Goal: Information Seeking & Learning: Learn about a topic

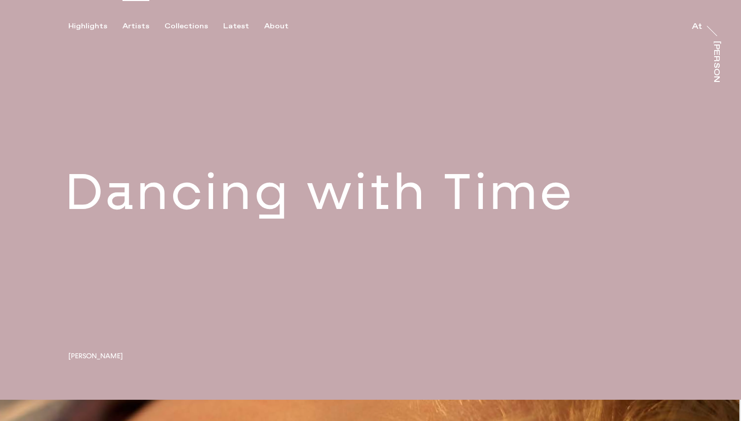
click at [144, 28] on div "Artists" at bounding box center [136, 26] width 27 height 9
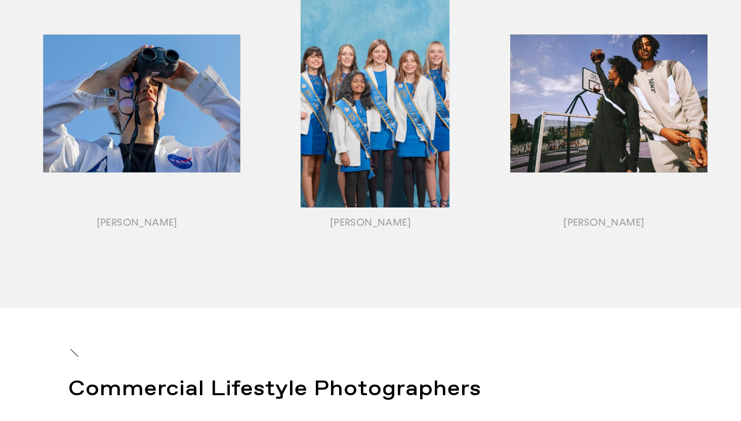
scroll to position [1243, 0]
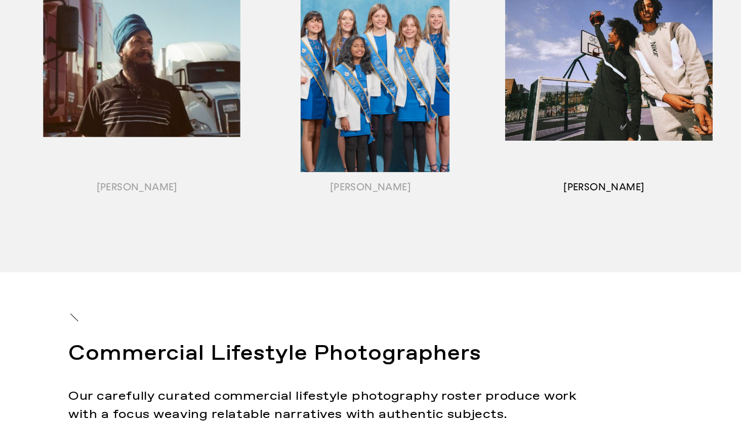
click at [553, 99] on div "button" at bounding box center [603, 81] width 233 height 316
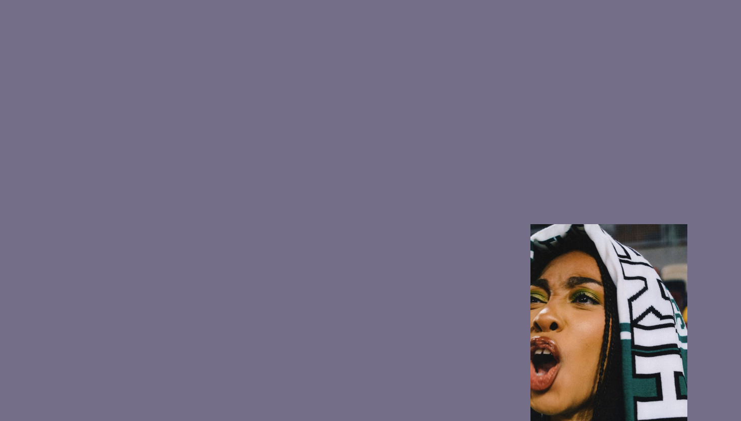
scroll to position [972, 0]
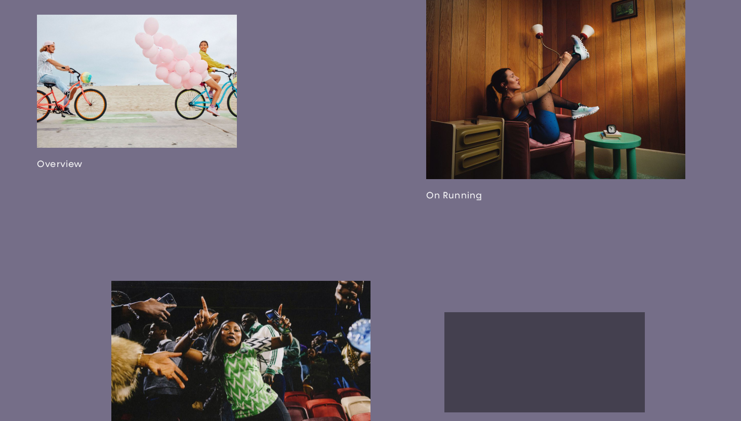
scroll to position [830, 0]
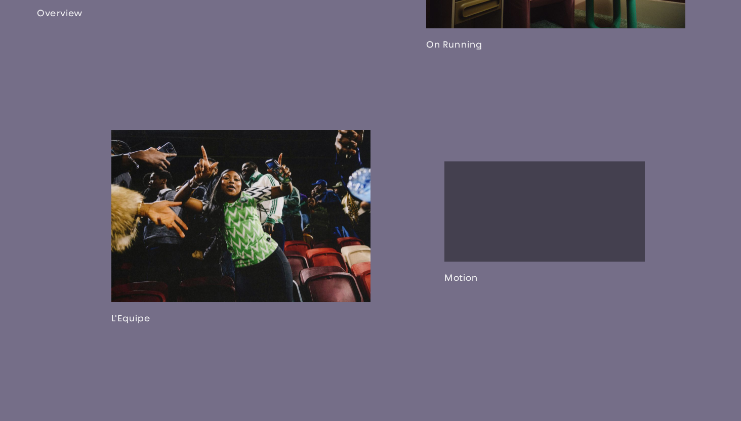
click at [349, 240] on link at bounding box center [240, 227] width 259 height 194
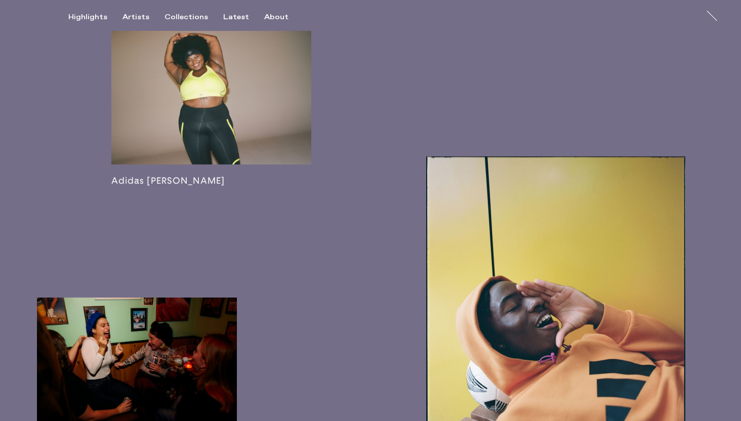
scroll to position [1665, 0]
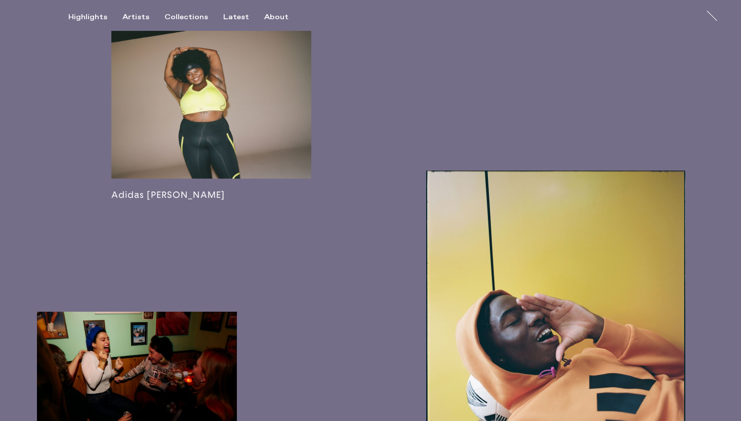
click at [242, 118] on link at bounding box center [211, 109] width 200 height 181
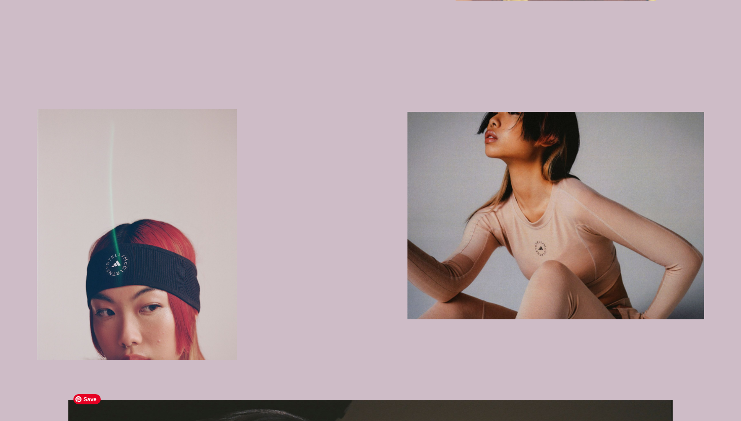
scroll to position [1233, 0]
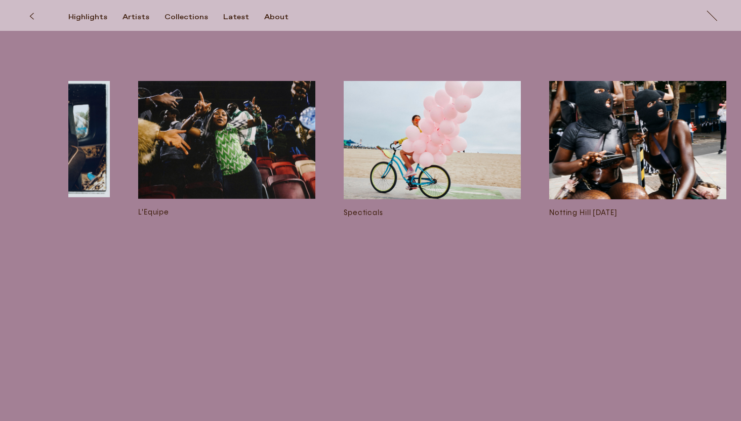
scroll to position [2264, 0]
